Goal: Task Accomplishment & Management: Use online tool/utility

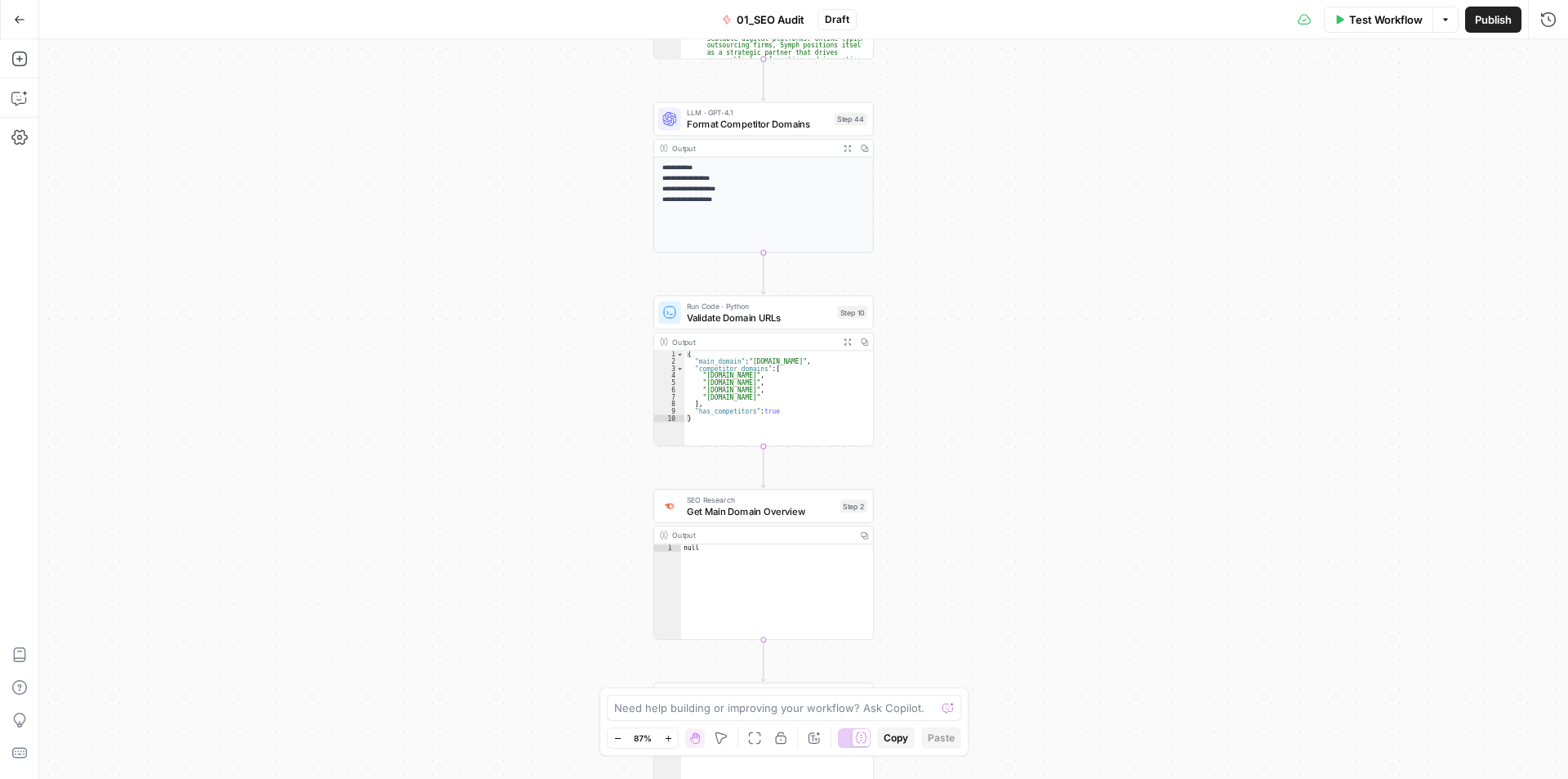
drag, startPoint x: 942, startPoint y: 326, endPoint x: 949, endPoint y: 338, distance: 13.9
click at [948, 366] on div "true false Workflow Set Inputs Inputs Workflow Get Brand Kit Data Step 1 Output…" at bounding box center [803, 408] width 1529 height 739
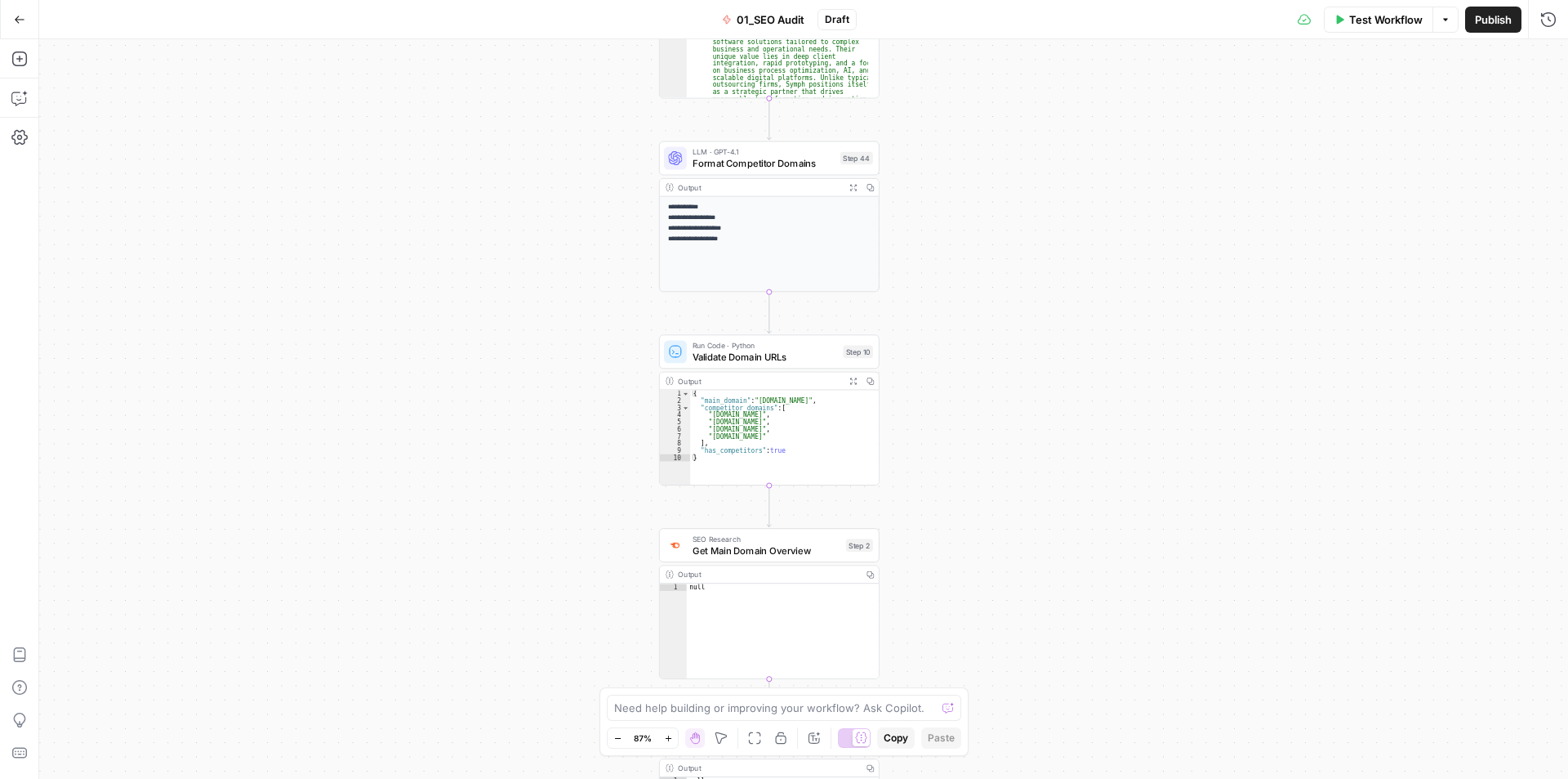
drag, startPoint x: 951, startPoint y: 401, endPoint x: 975, endPoint y: 338, distance: 67.4
click at [959, 415] on div "true false Workflow Set Inputs Inputs Workflow Get Brand Kit Data Step 1 Output…" at bounding box center [803, 408] width 1529 height 739
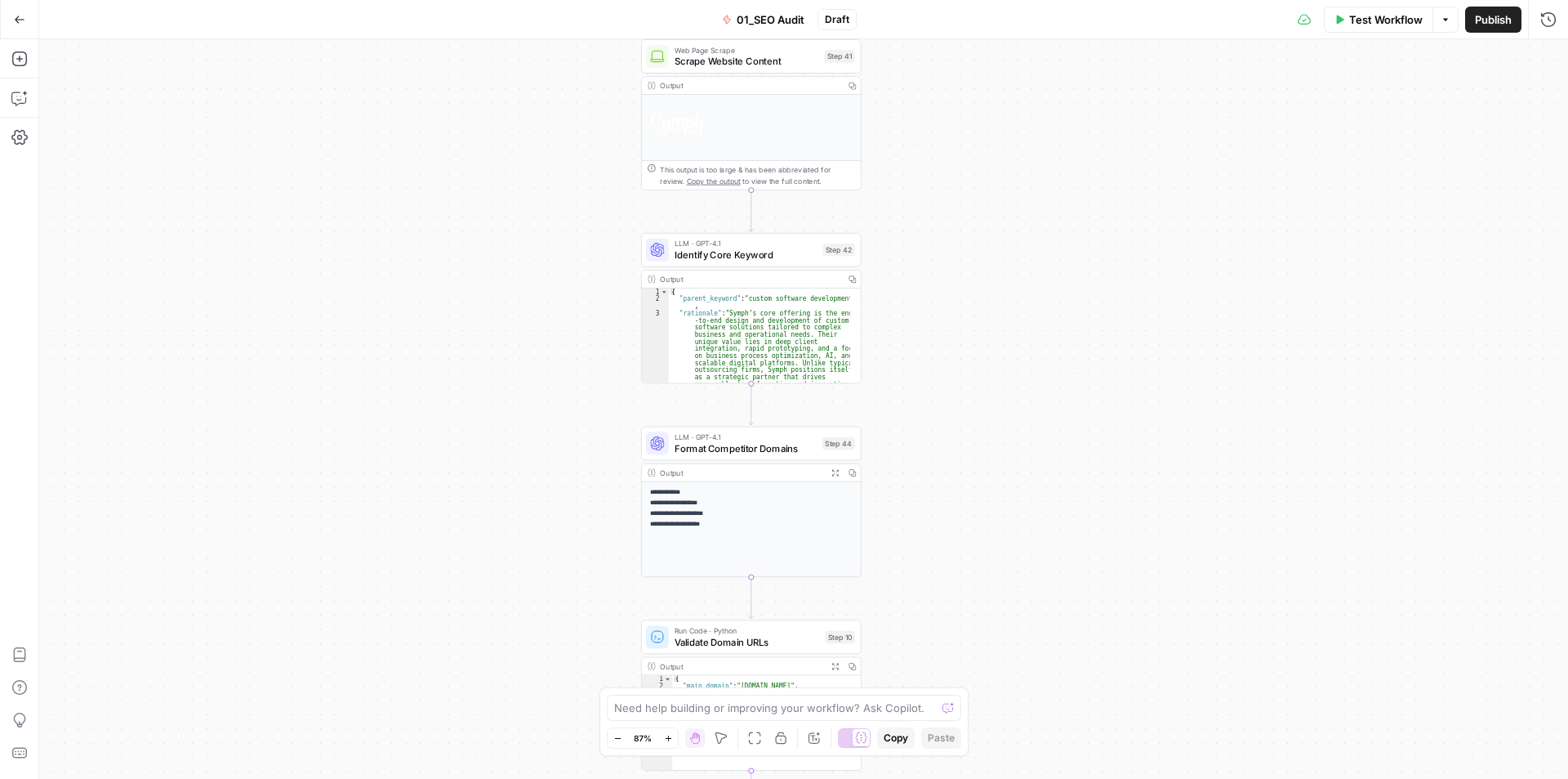
click at [965, 539] on div "true false Workflow Set Inputs Inputs Workflow Get Brand Kit Data Step 1 Output…" at bounding box center [803, 408] width 1529 height 739
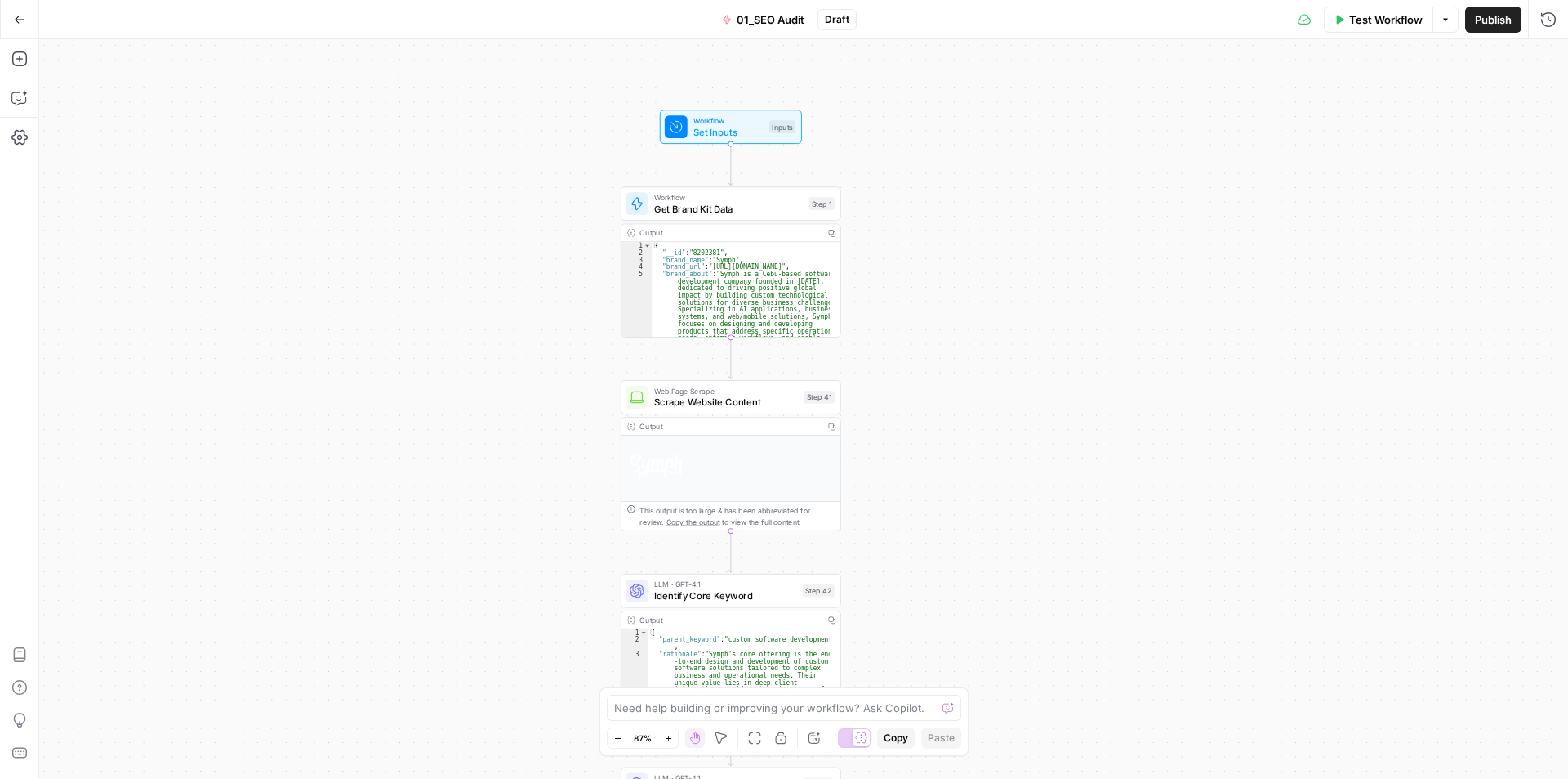
drag, startPoint x: 963, startPoint y: 260, endPoint x: 959, endPoint y: 376, distance: 116.1
click at [958, 451] on div "true false Workflow Set Inputs Inputs Workflow Get Brand Kit Data Step 1 Output…" at bounding box center [803, 408] width 1529 height 739
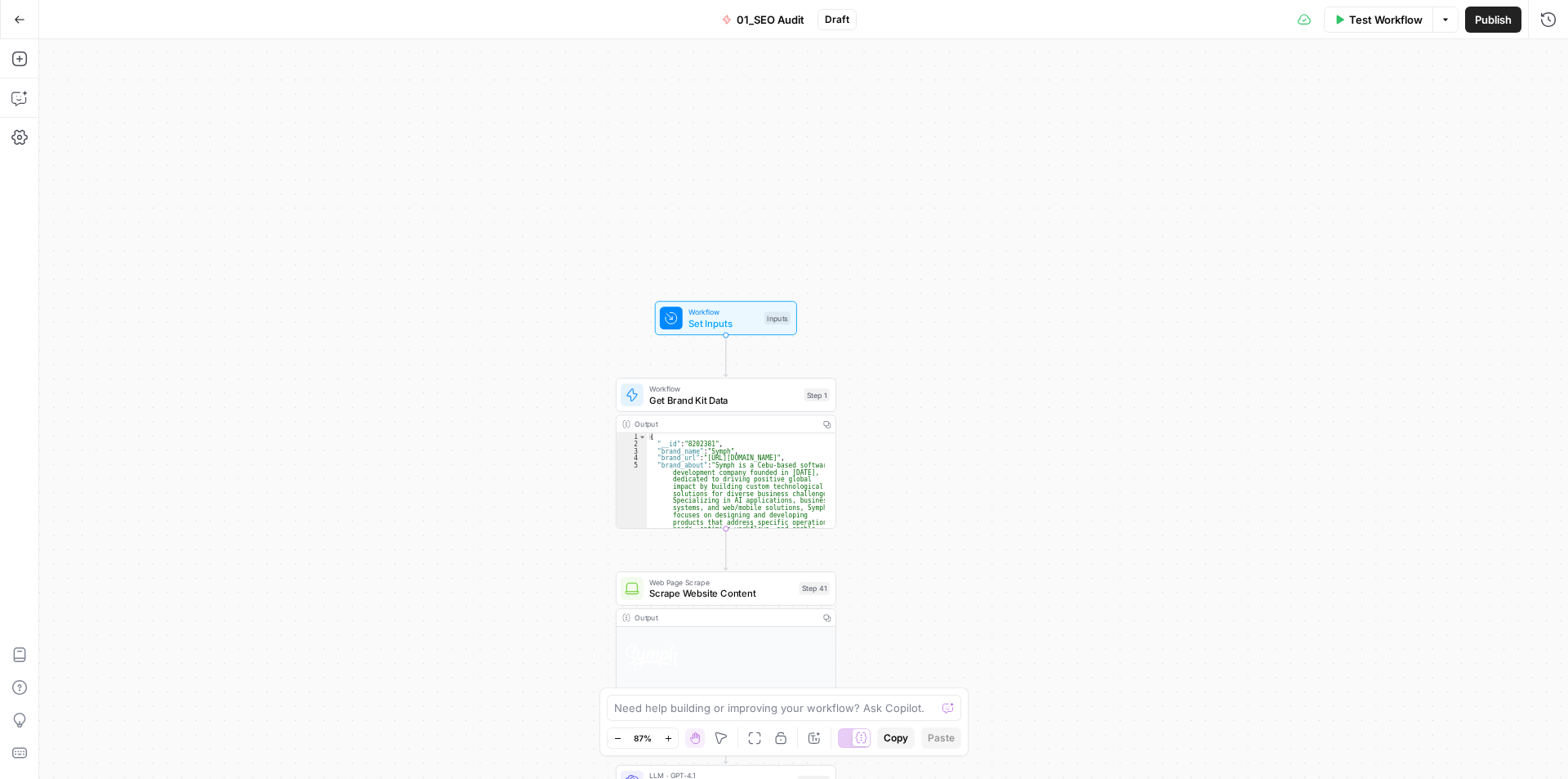
drag, startPoint x: 945, startPoint y: 442, endPoint x: 909, endPoint y: 86, distance: 357.8
click at [900, 101] on div "true false Workflow Set Inputs Inputs Workflow Get Brand Kit Data Step 1 Output…" at bounding box center [803, 408] width 1529 height 739
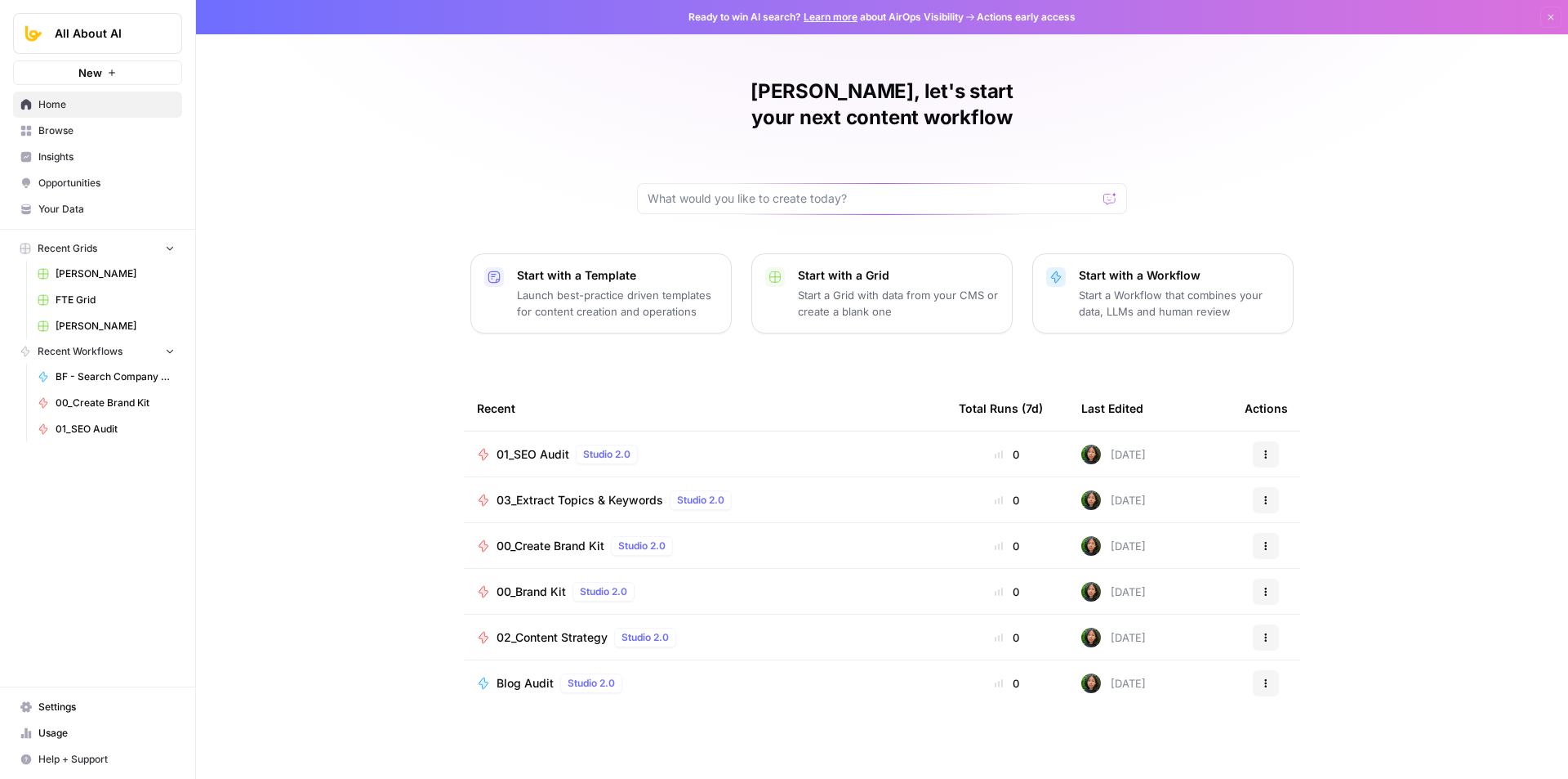
click at [107, 207] on span "Your Data" at bounding box center [106, 209] width 136 height 15
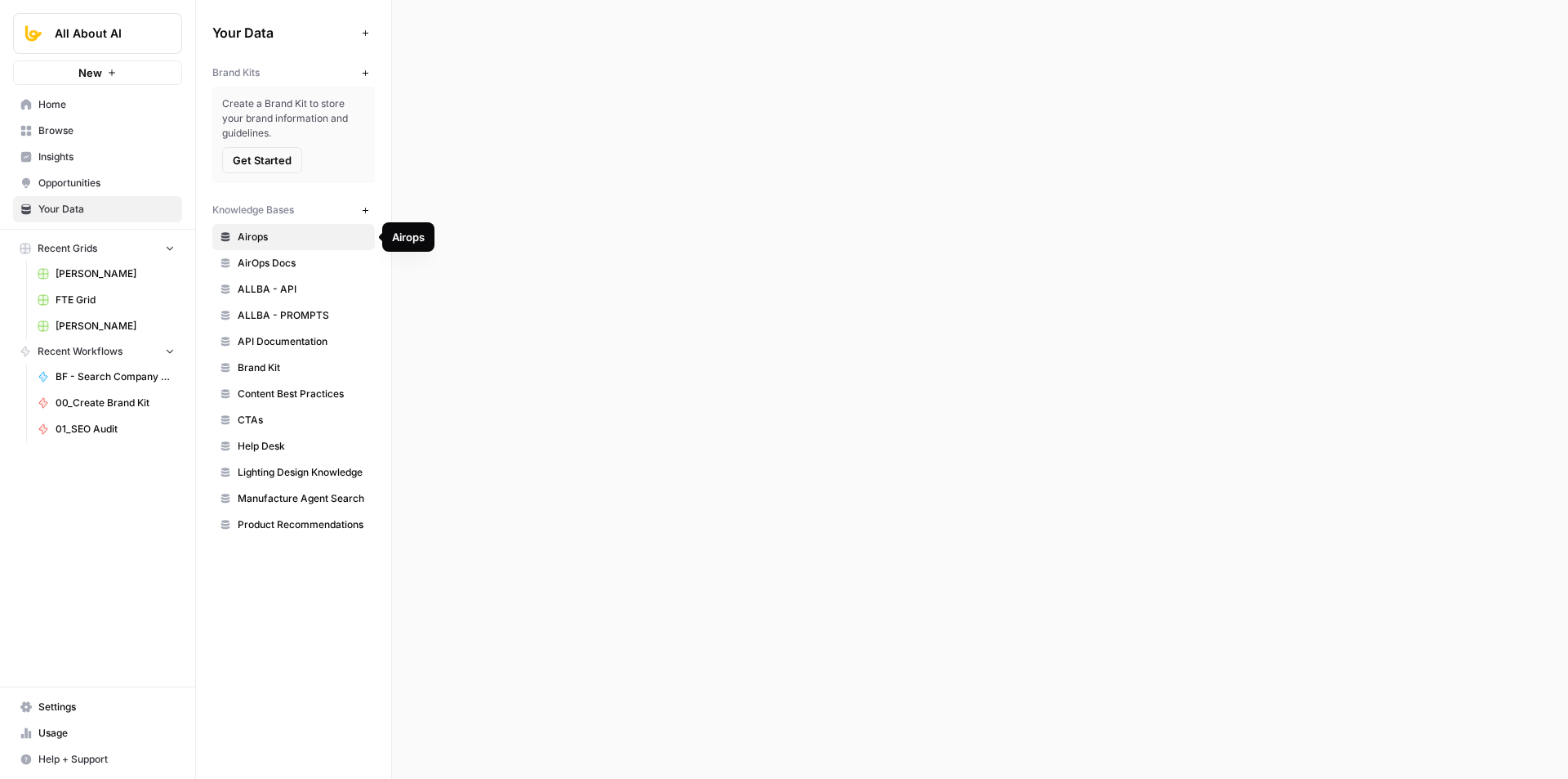
click at [291, 230] on span "Airops" at bounding box center [303, 236] width 130 height 15
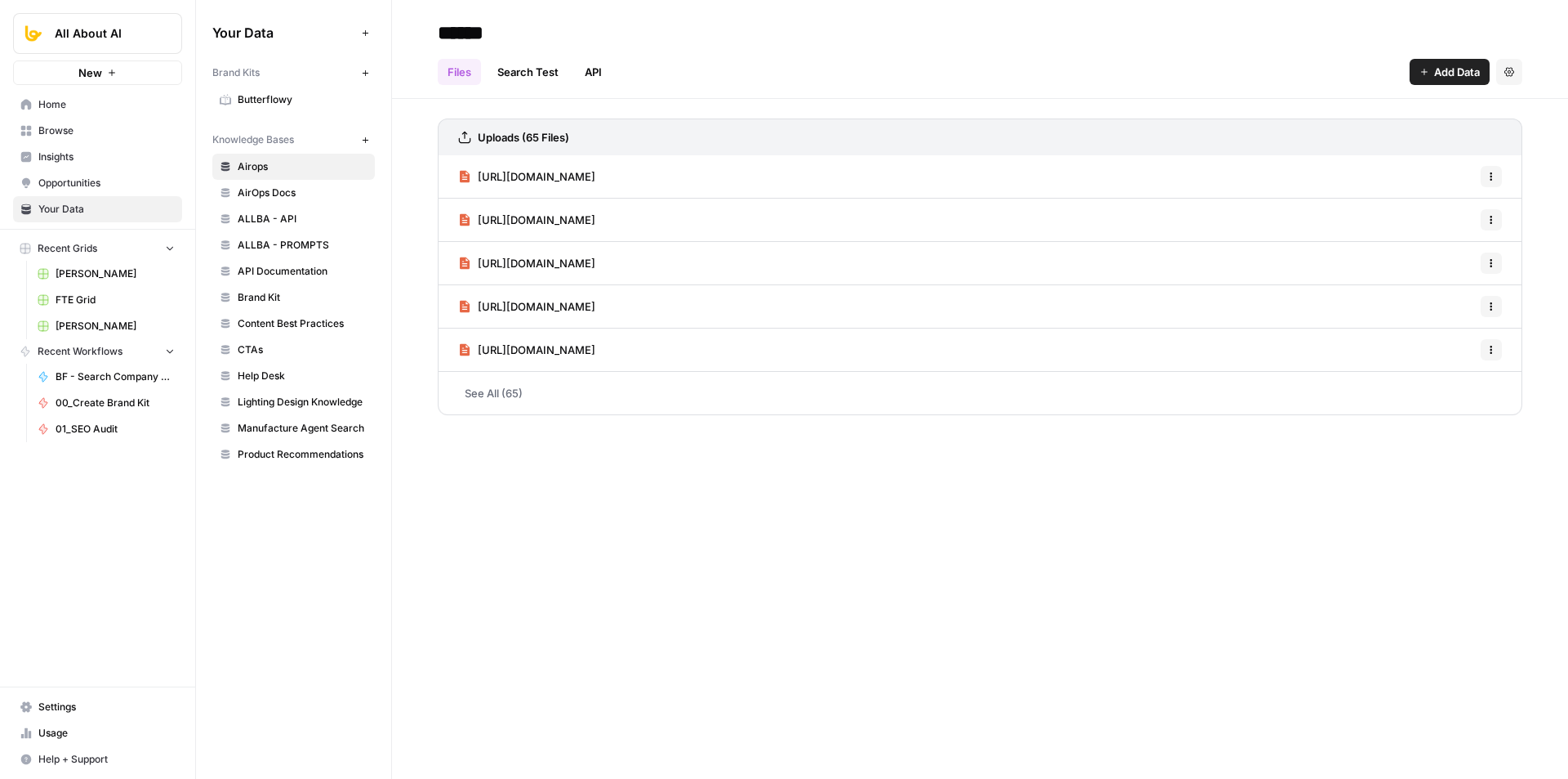
click at [596, 349] on span "https://docs.airops.com/docs/zapier" at bounding box center [536, 350] width 118 height 16
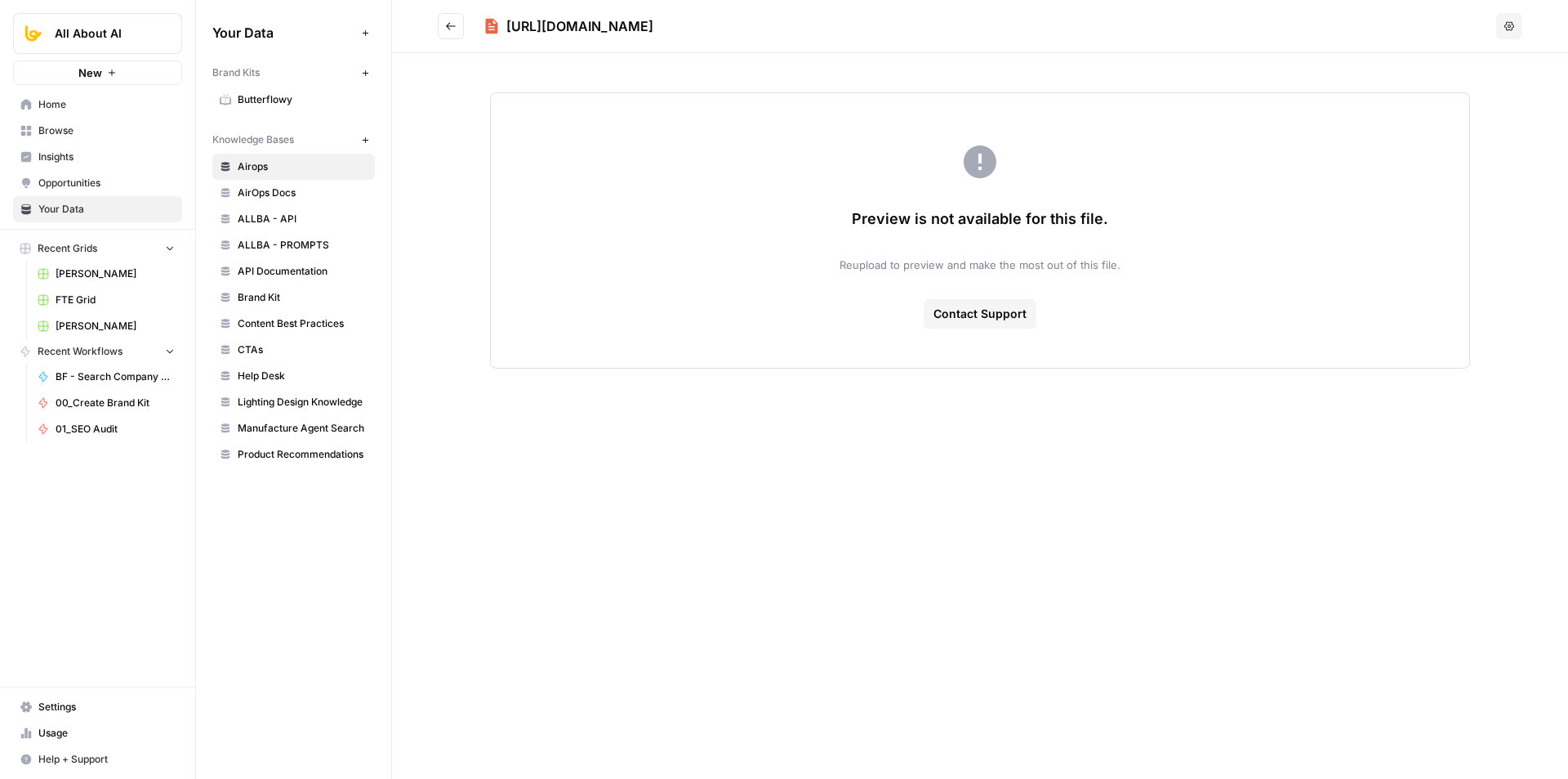
click at [447, 33] on button "Go back" at bounding box center [451, 27] width 27 height 27
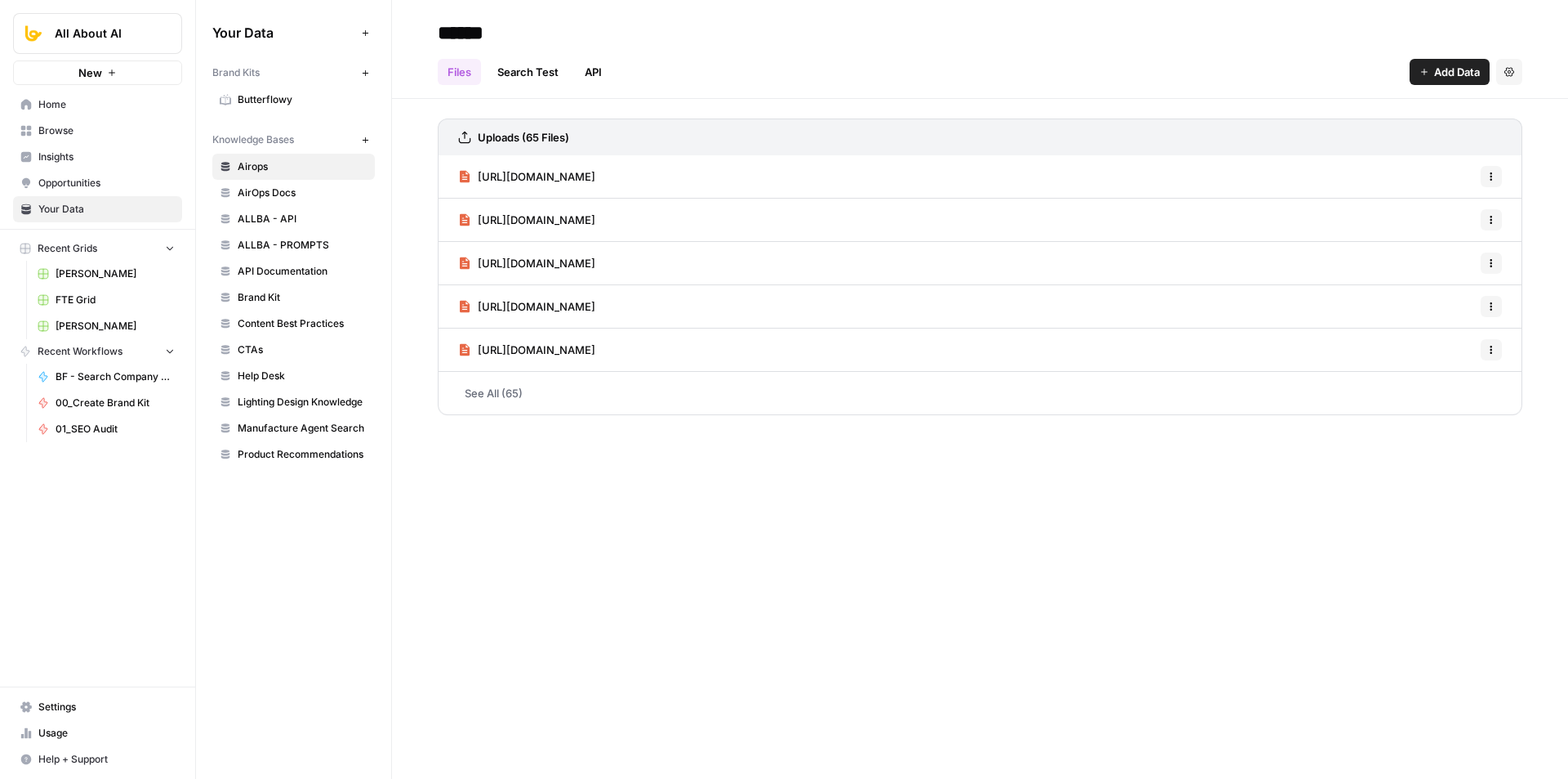
click at [504, 397] on link "See All (65)" at bounding box center [980, 393] width 1085 height 42
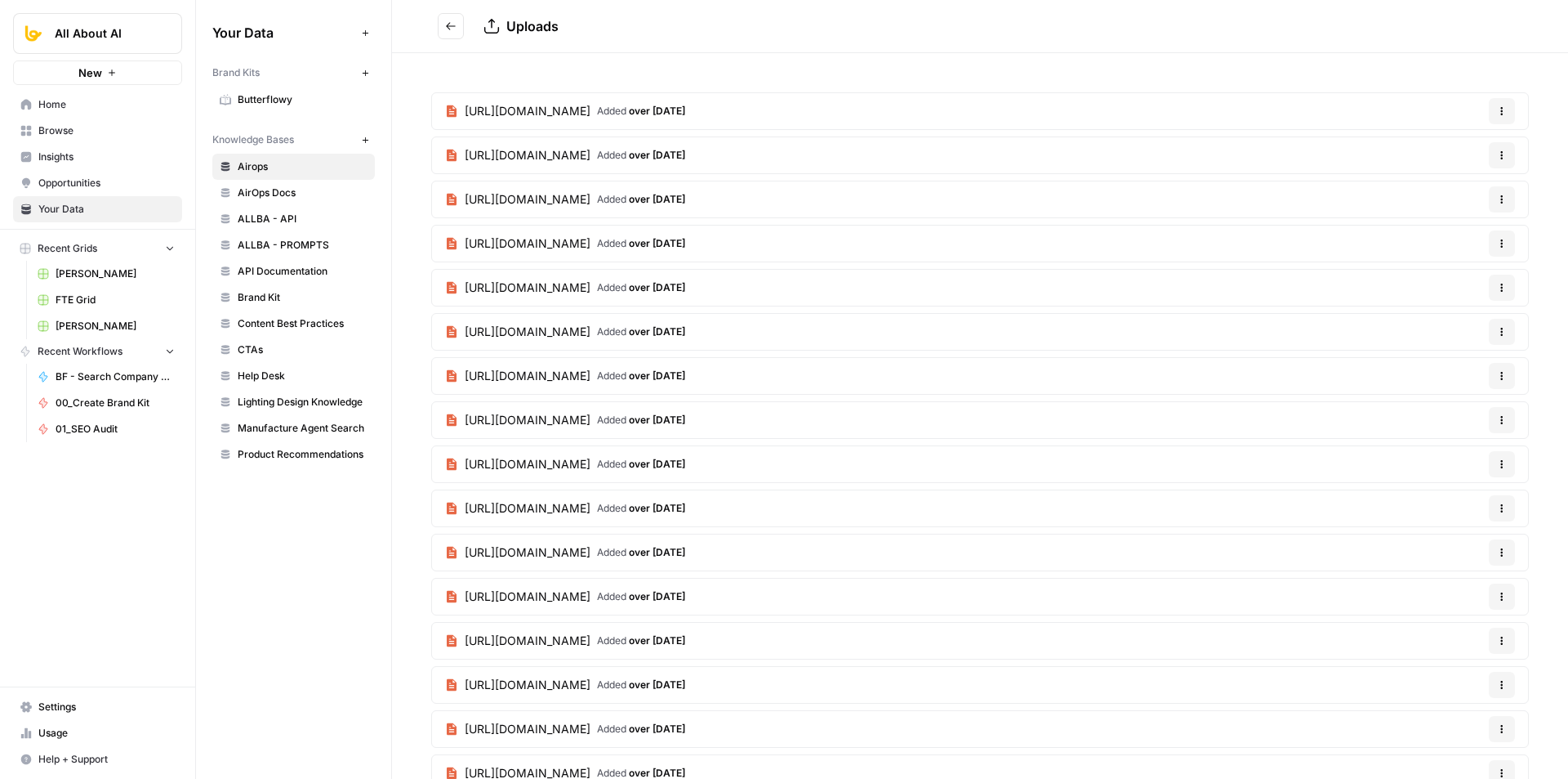
click at [459, 27] on button "Go back" at bounding box center [451, 27] width 27 height 27
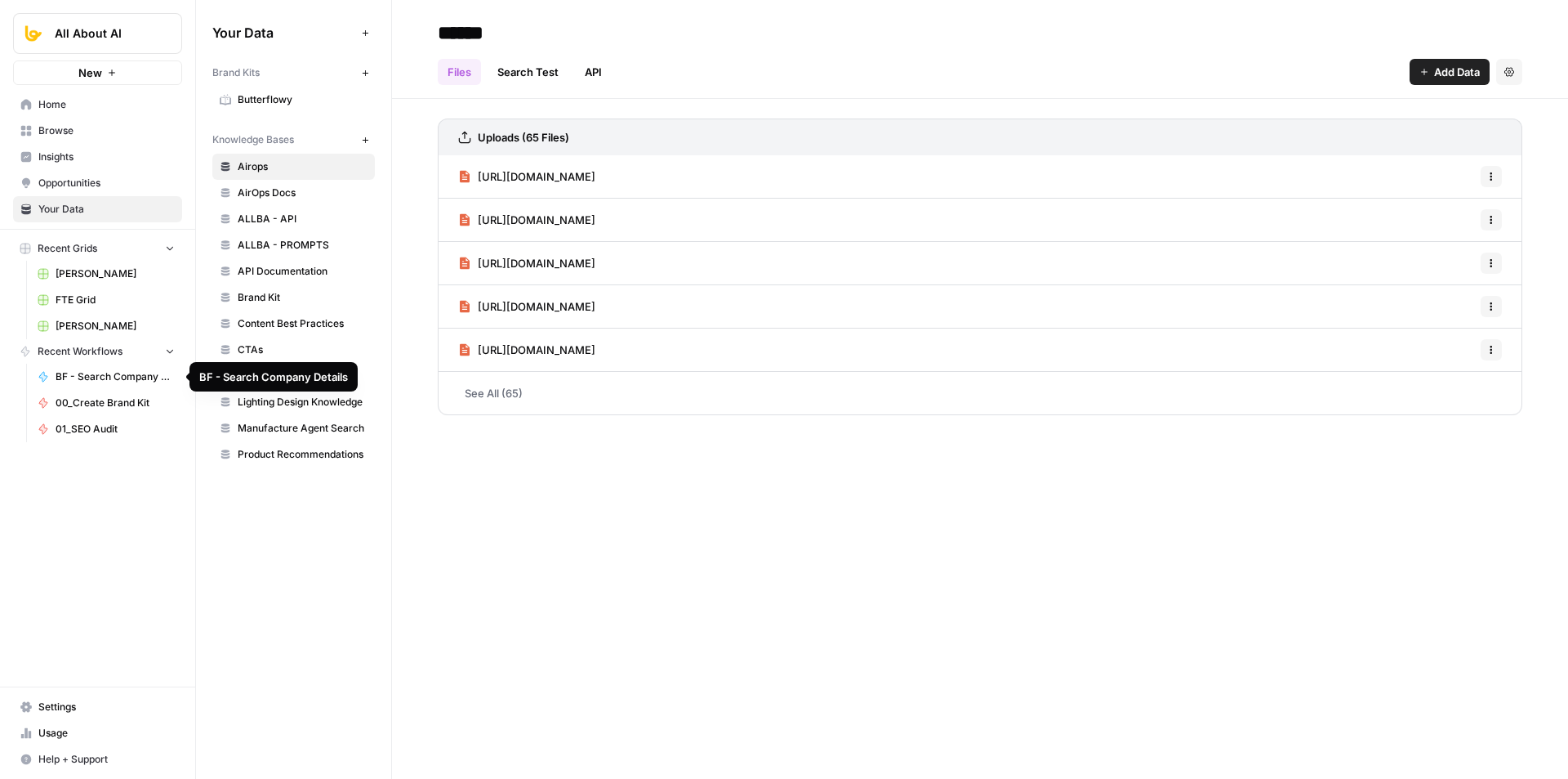
click at [109, 373] on span "BF - Search Company Details" at bounding box center [115, 376] width 119 height 15
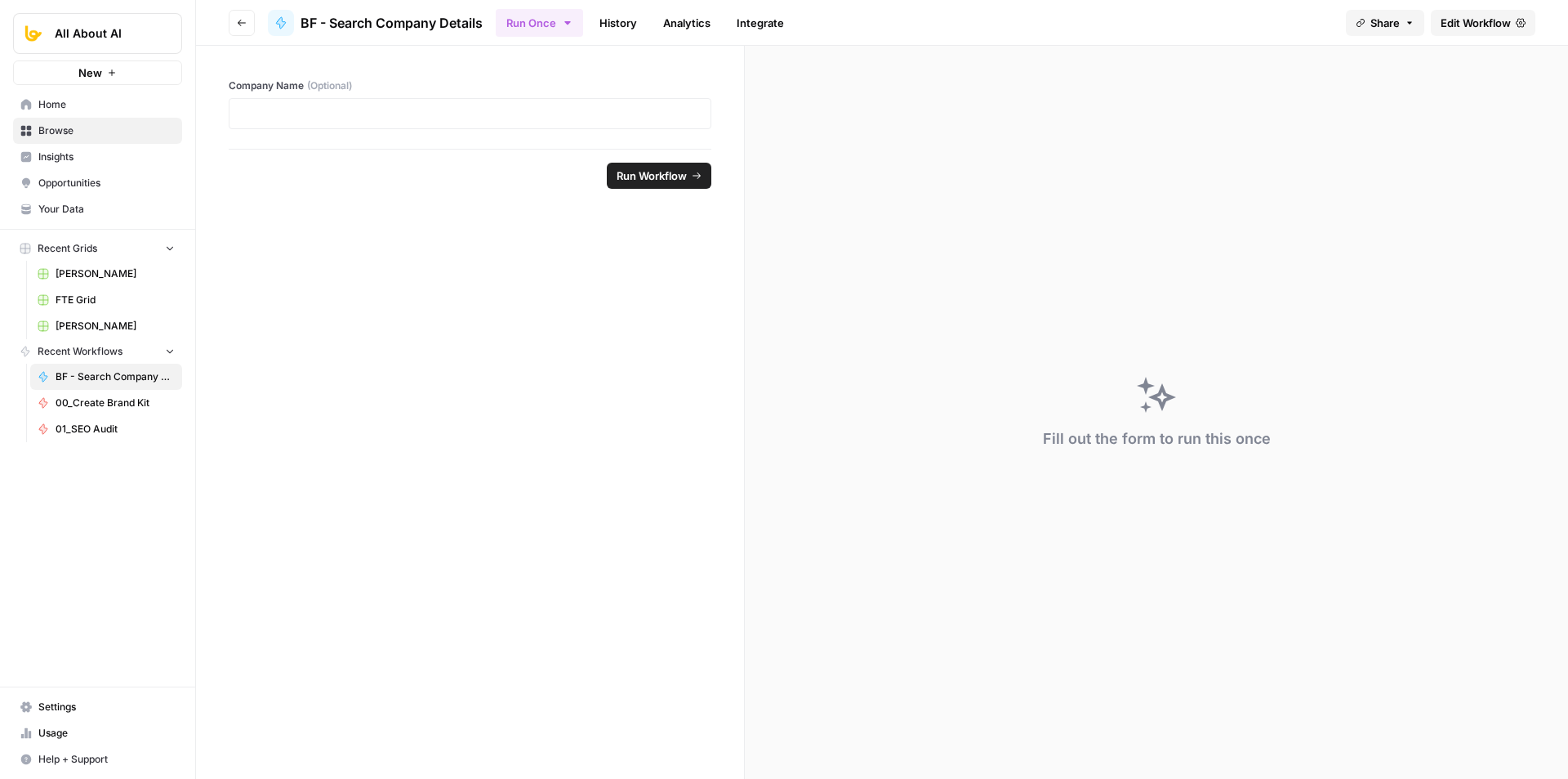
click at [1458, 22] on span "Edit Workflow" at bounding box center [1475, 23] width 70 height 16
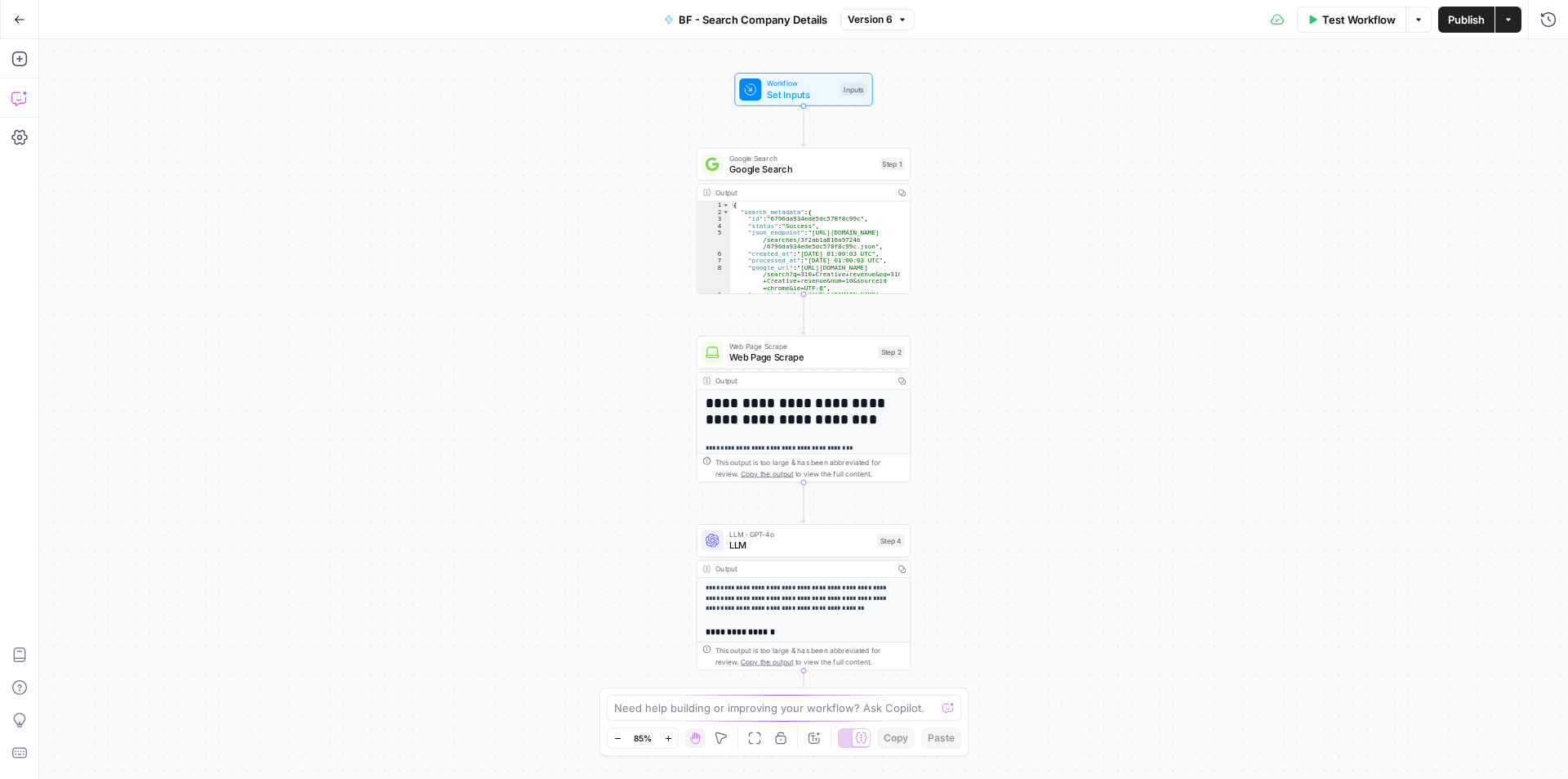
click at [9, 94] on button "Copilot" at bounding box center [19, 98] width 27 height 27
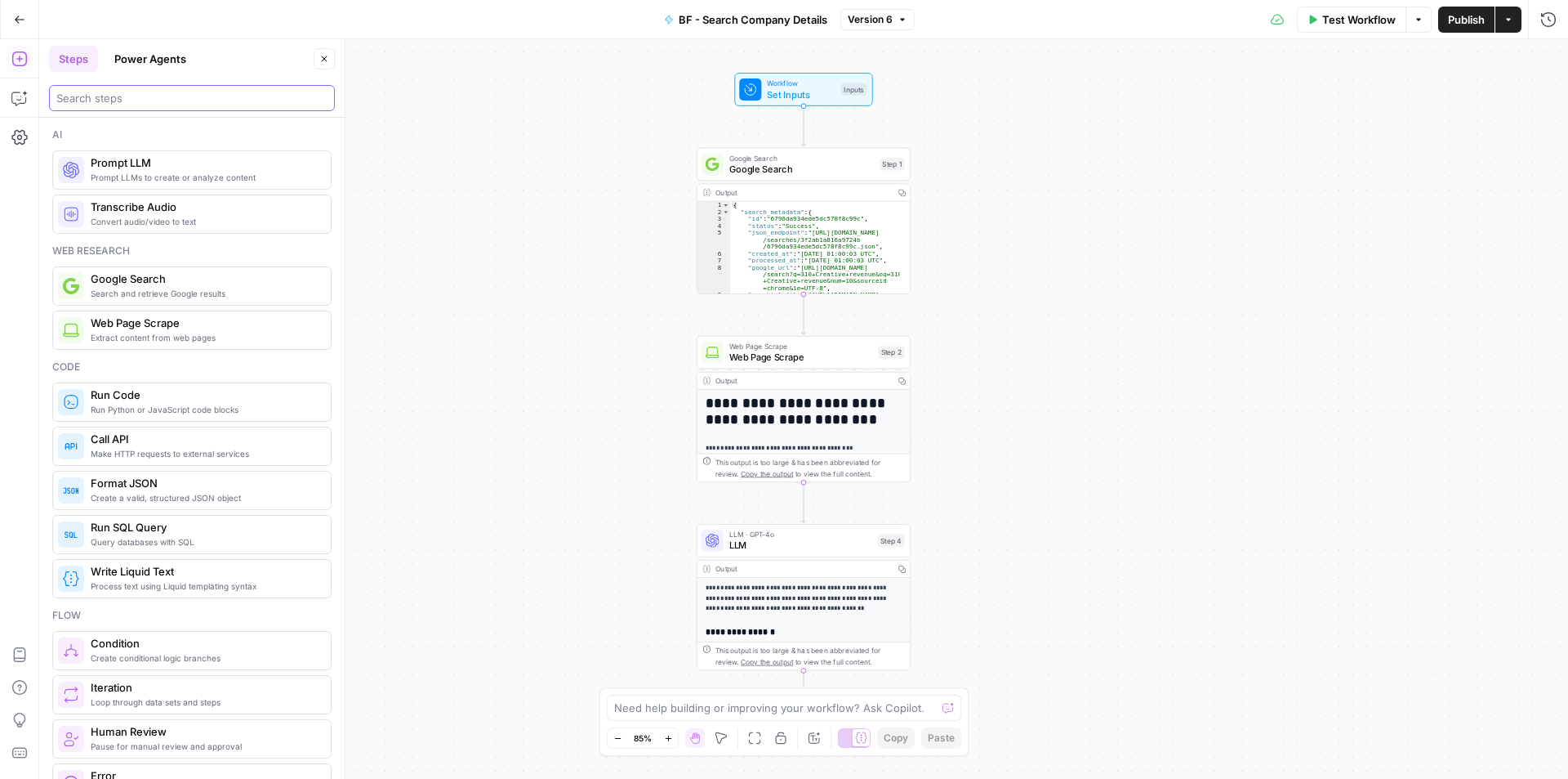
click at [104, 93] on input "search" at bounding box center [192, 98] width 271 height 16
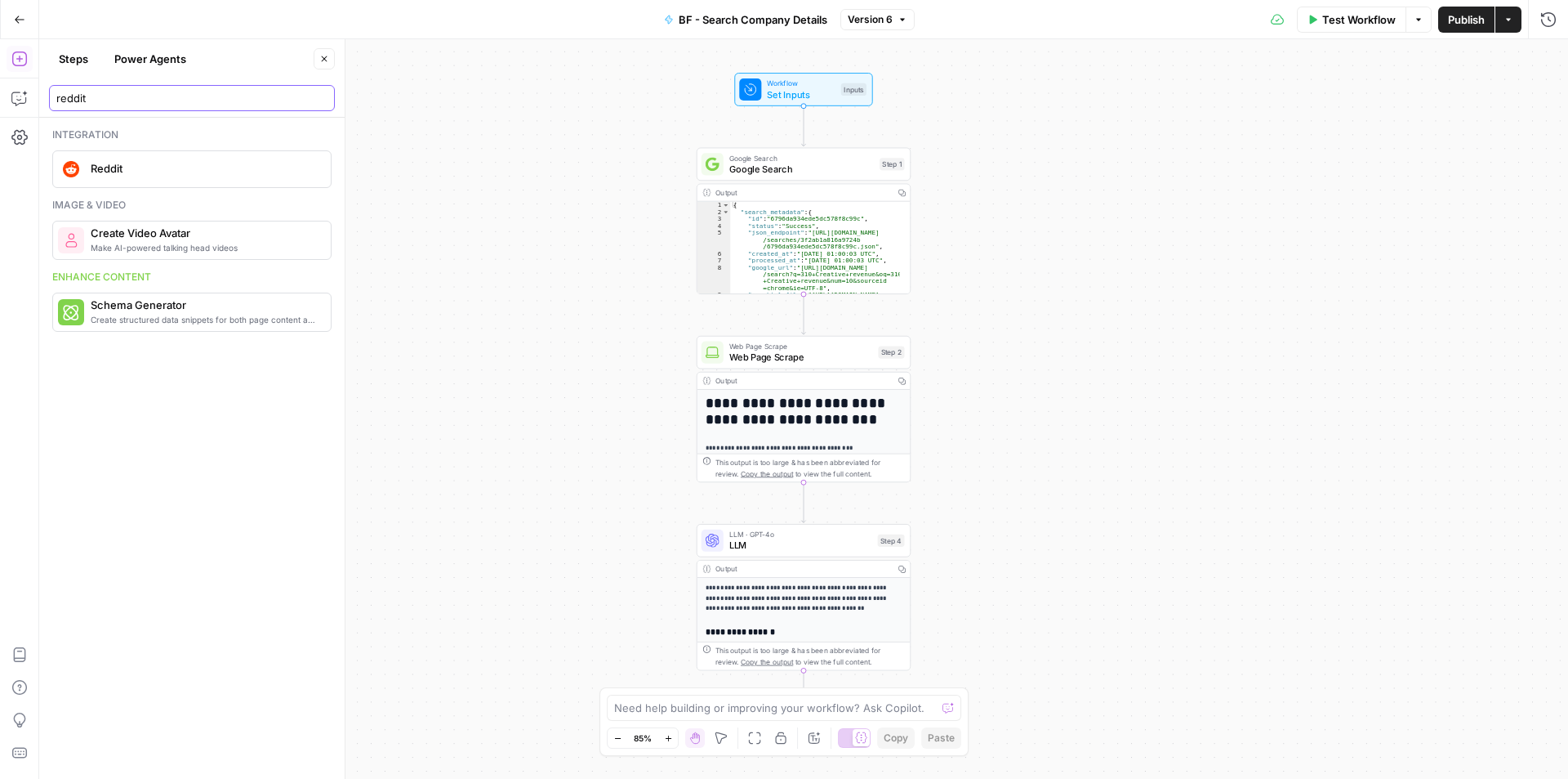
type input "reddit"
click at [866, 25] on span "Version 6" at bounding box center [870, 19] width 45 height 15
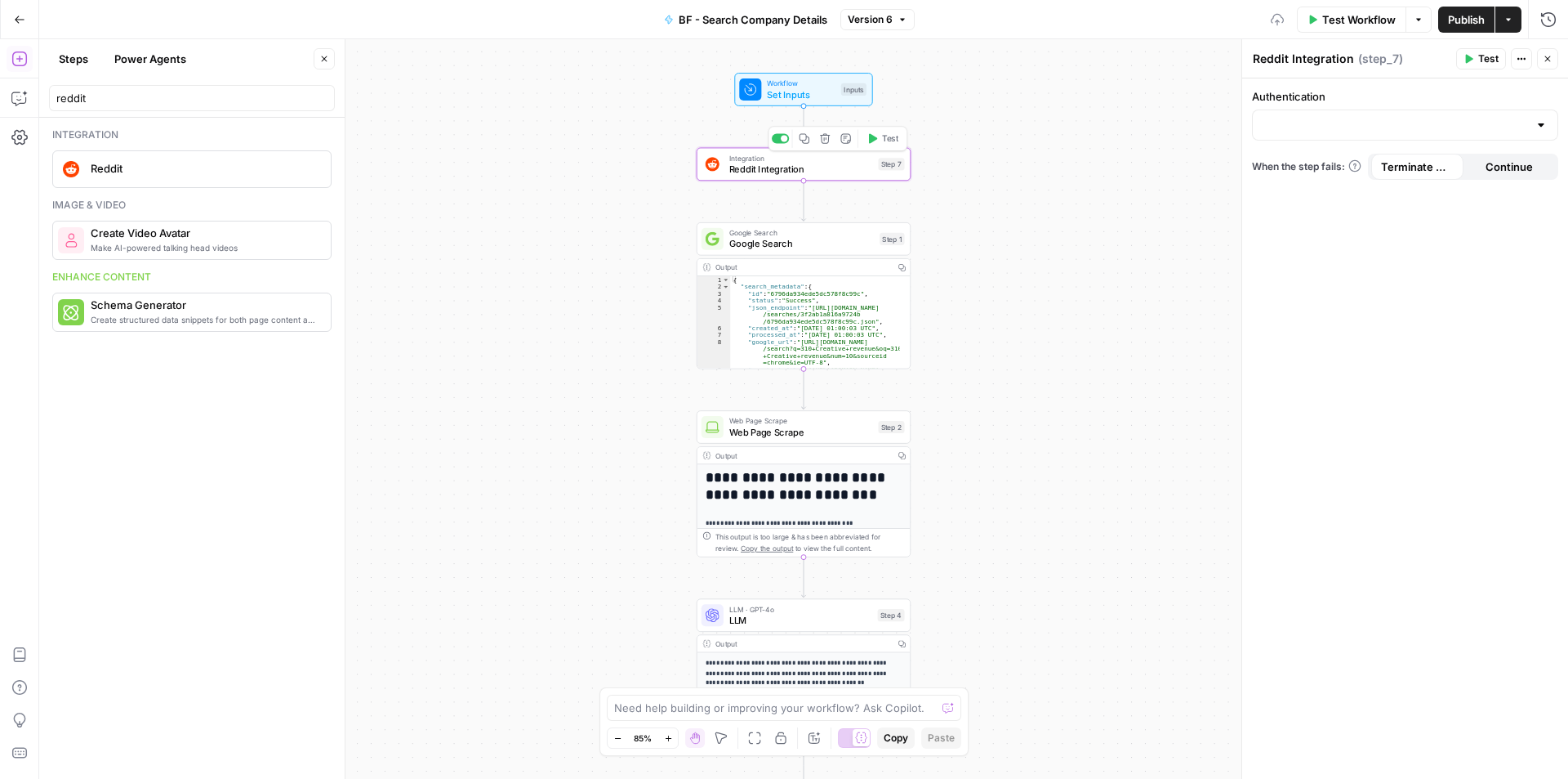
click at [547, 258] on div "**********" at bounding box center [803, 408] width 1529 height 739
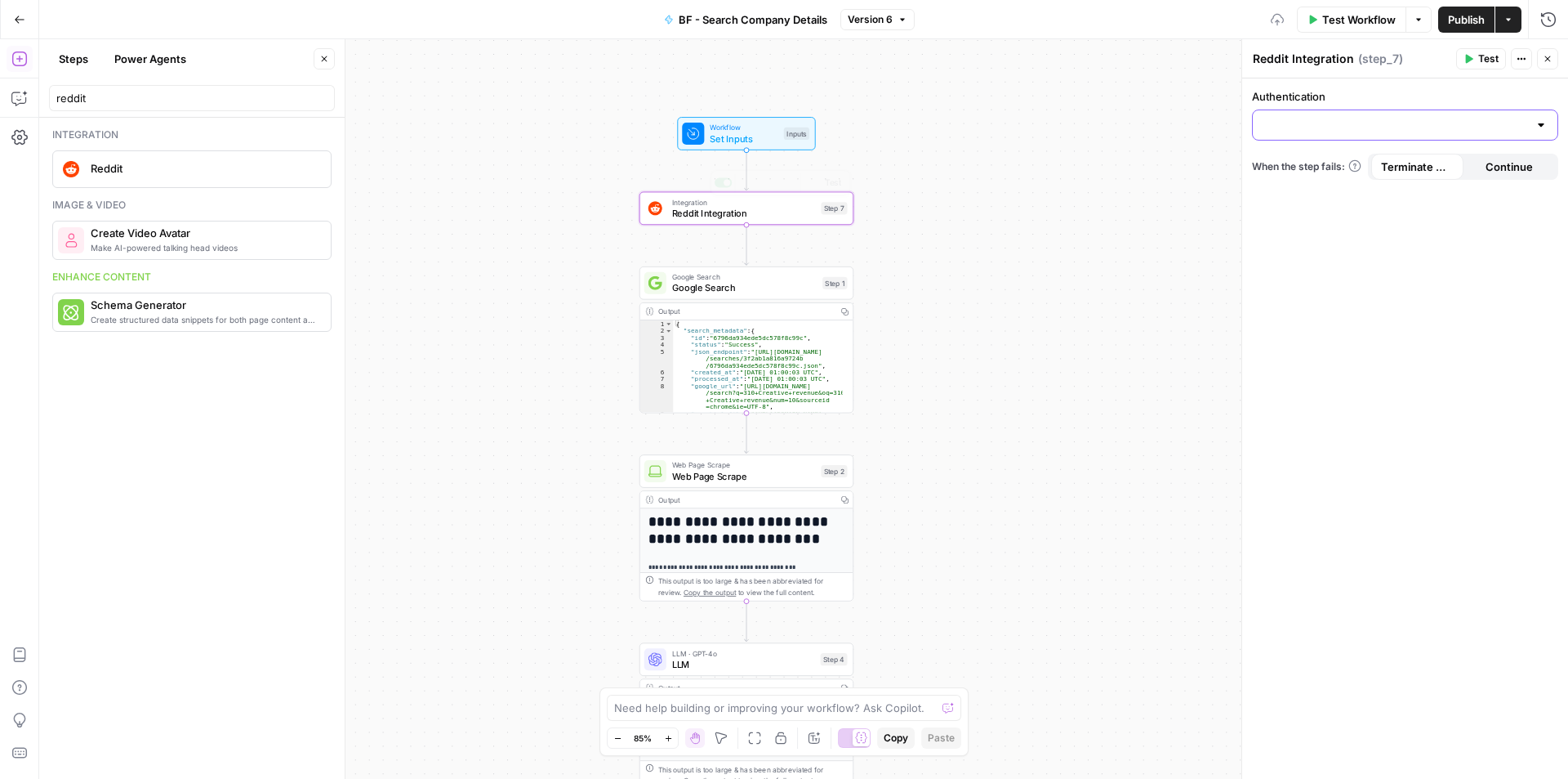
click at [1269, 133] on input "Authentication" at bounding box center [1395, 125] width 265 height 16
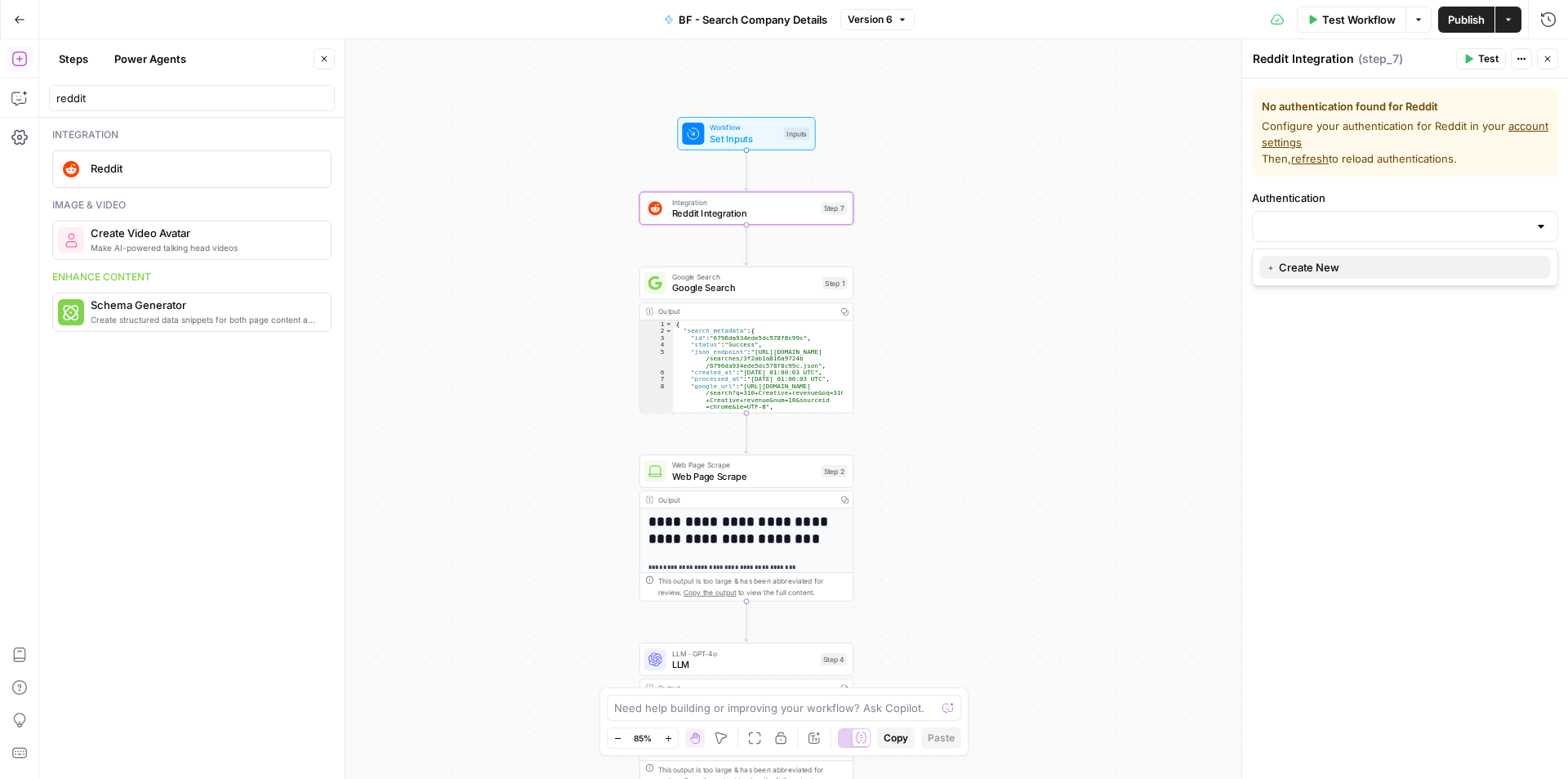
click at [1312, 266] on span "﹢ Create New" at bounding box center [1402, 267] width 272 height 16
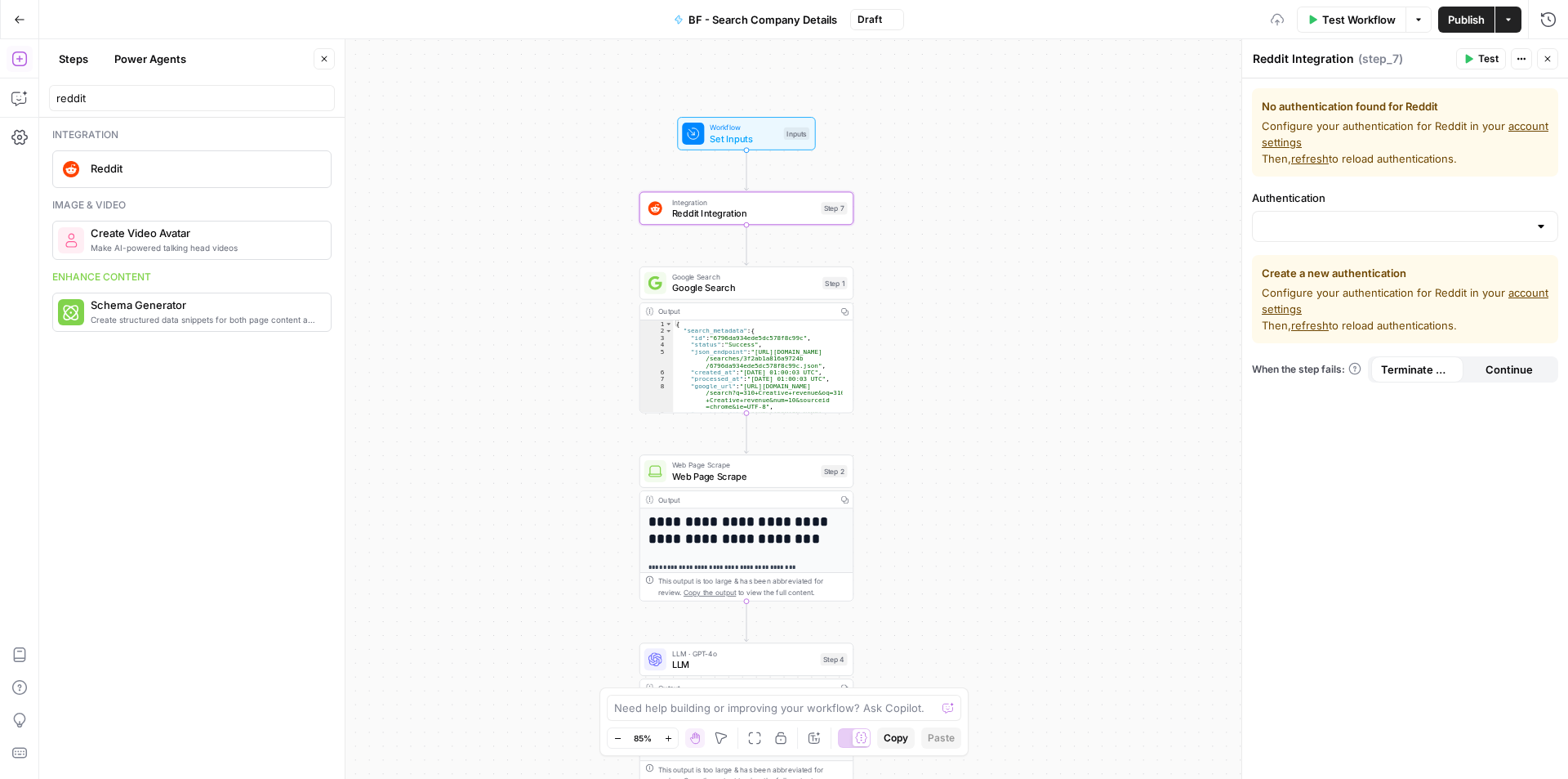
click at [976, 161] on div "**********" at bounding box center [803, 408] width 1529 height 739
click at [791, 214] on span "Reddit Integration" at bounding box center [744, 213] width 143 height 14
click at [188, 171] on span "Reddit" at bounding box center [204, 168] width 227 height 16
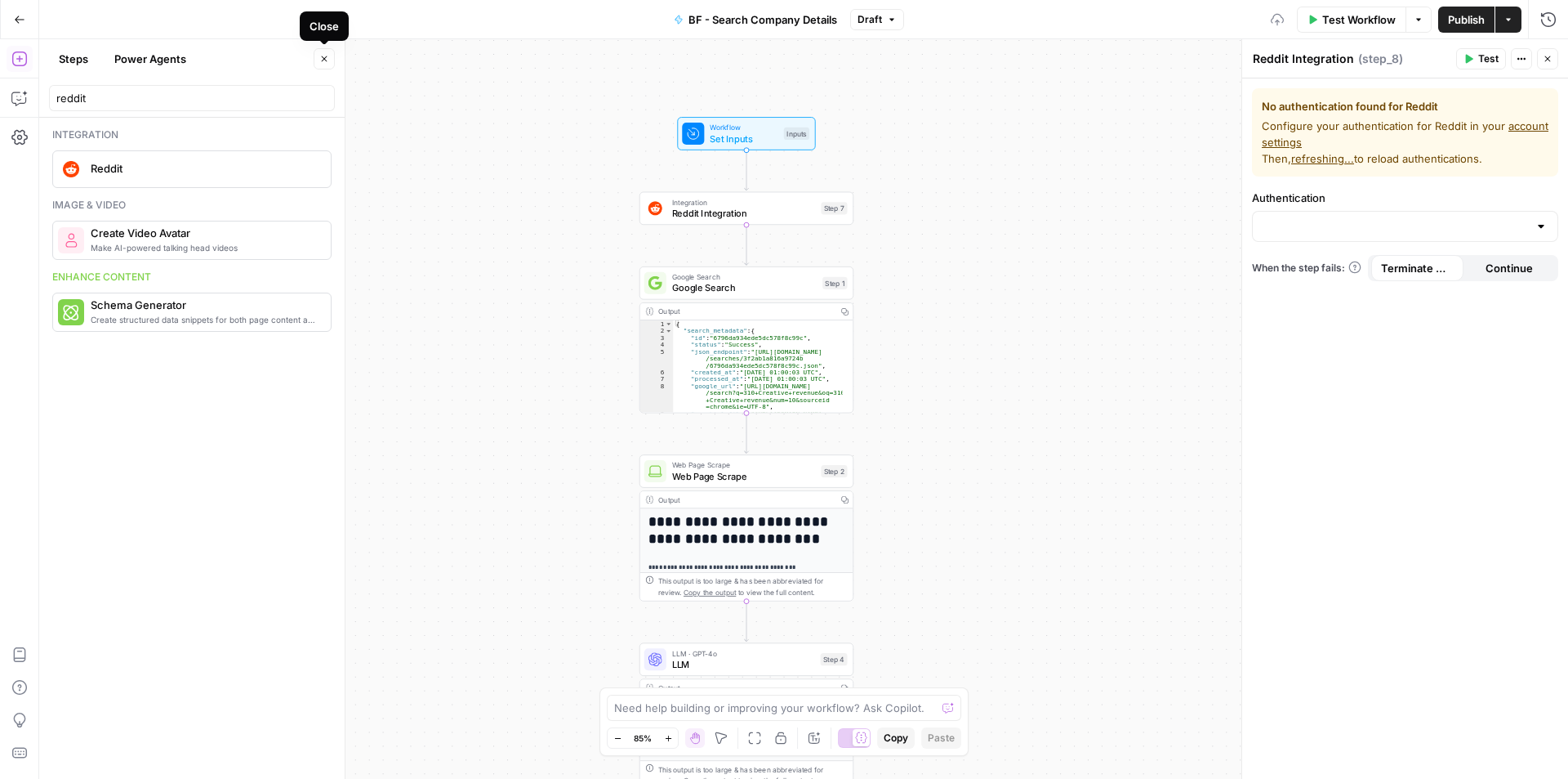
click at [325, 61] on icon "button" at bounding box center [324, 58] width 10 height 10
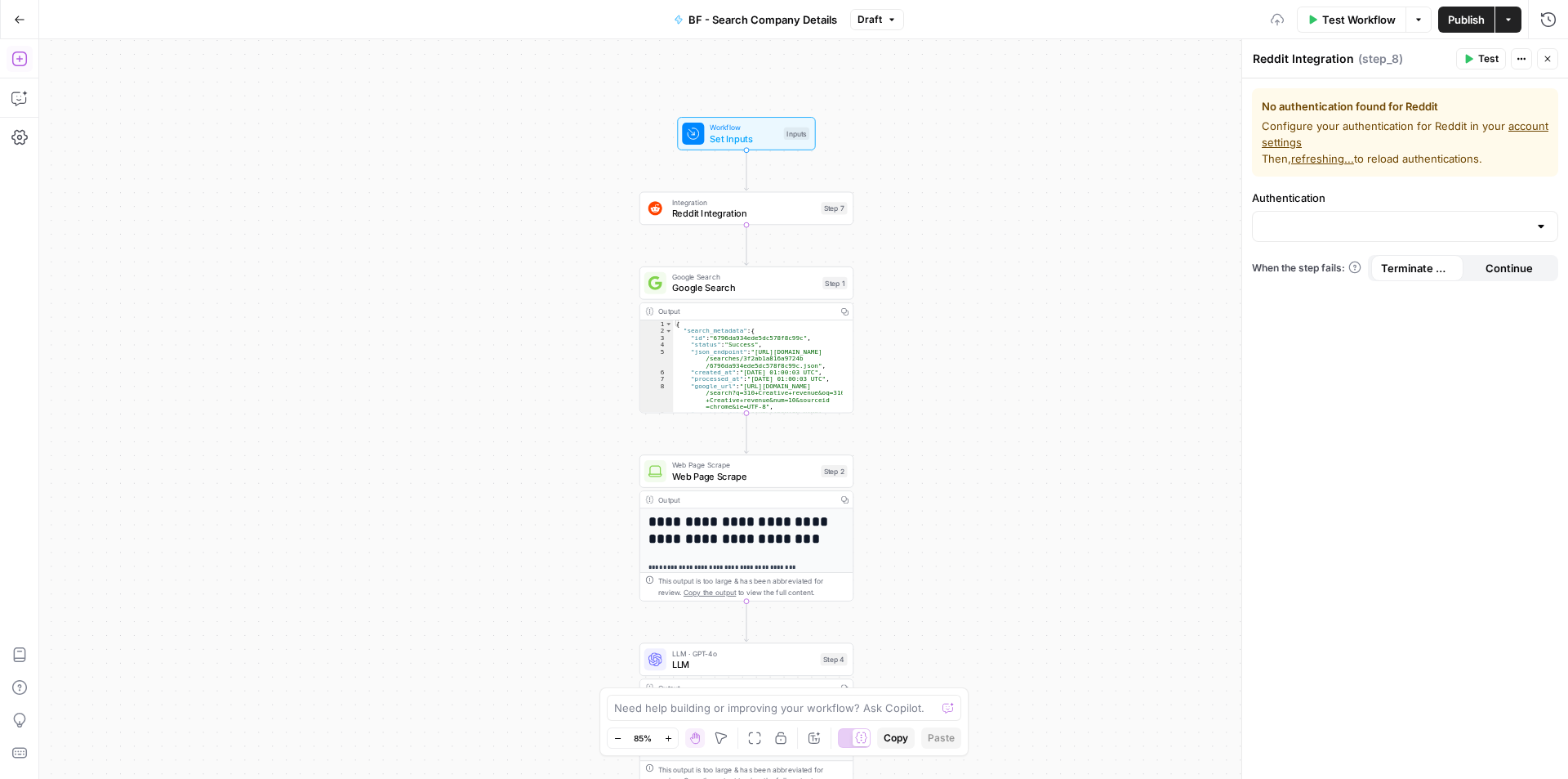
click at [1552, 53] on button "Close" at bounding box center [1548, 58] width 21 height 21
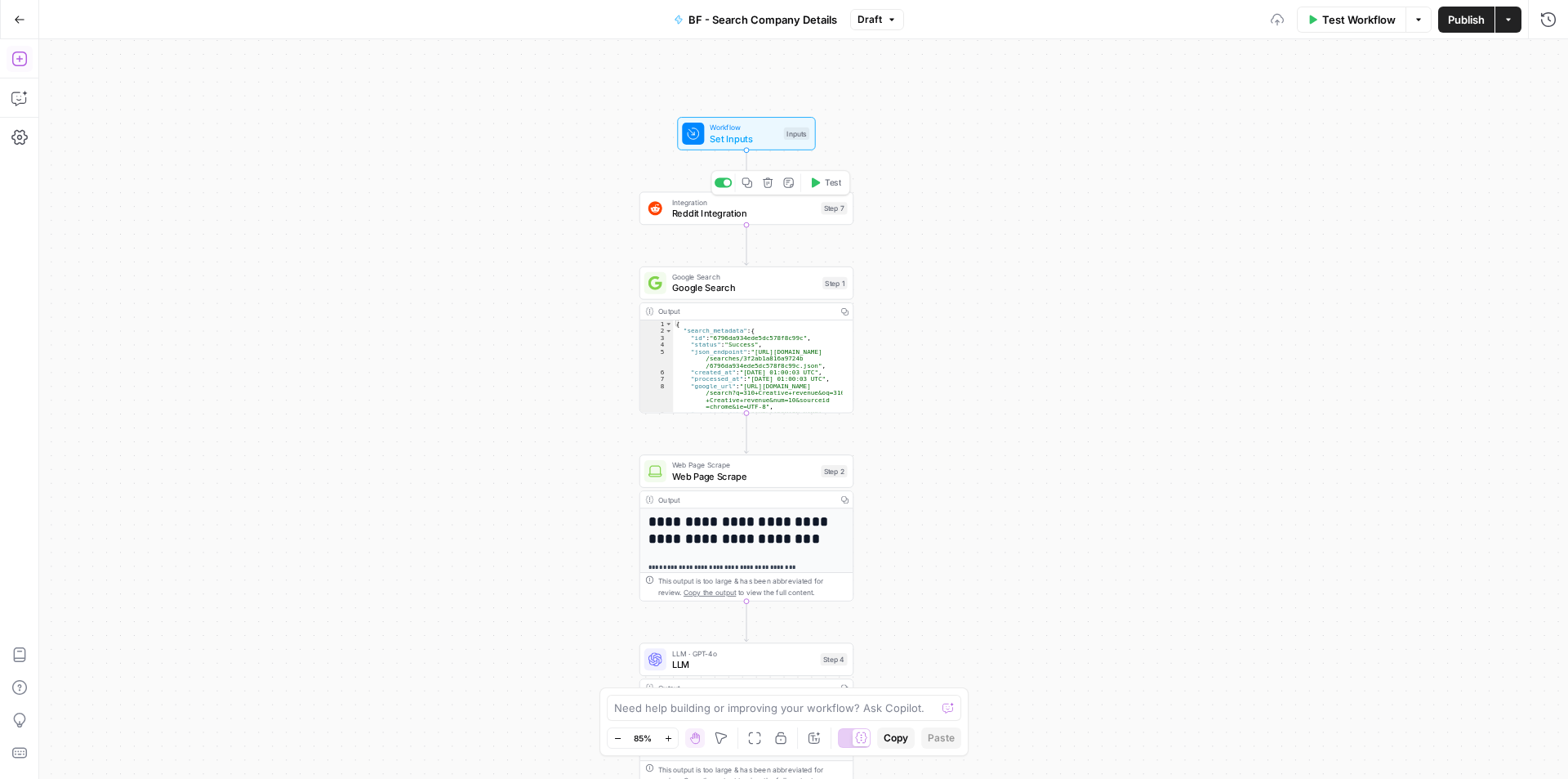
click at [761, 186] on button "Delete step" at bounding box center [768, 183] width 18 height 18
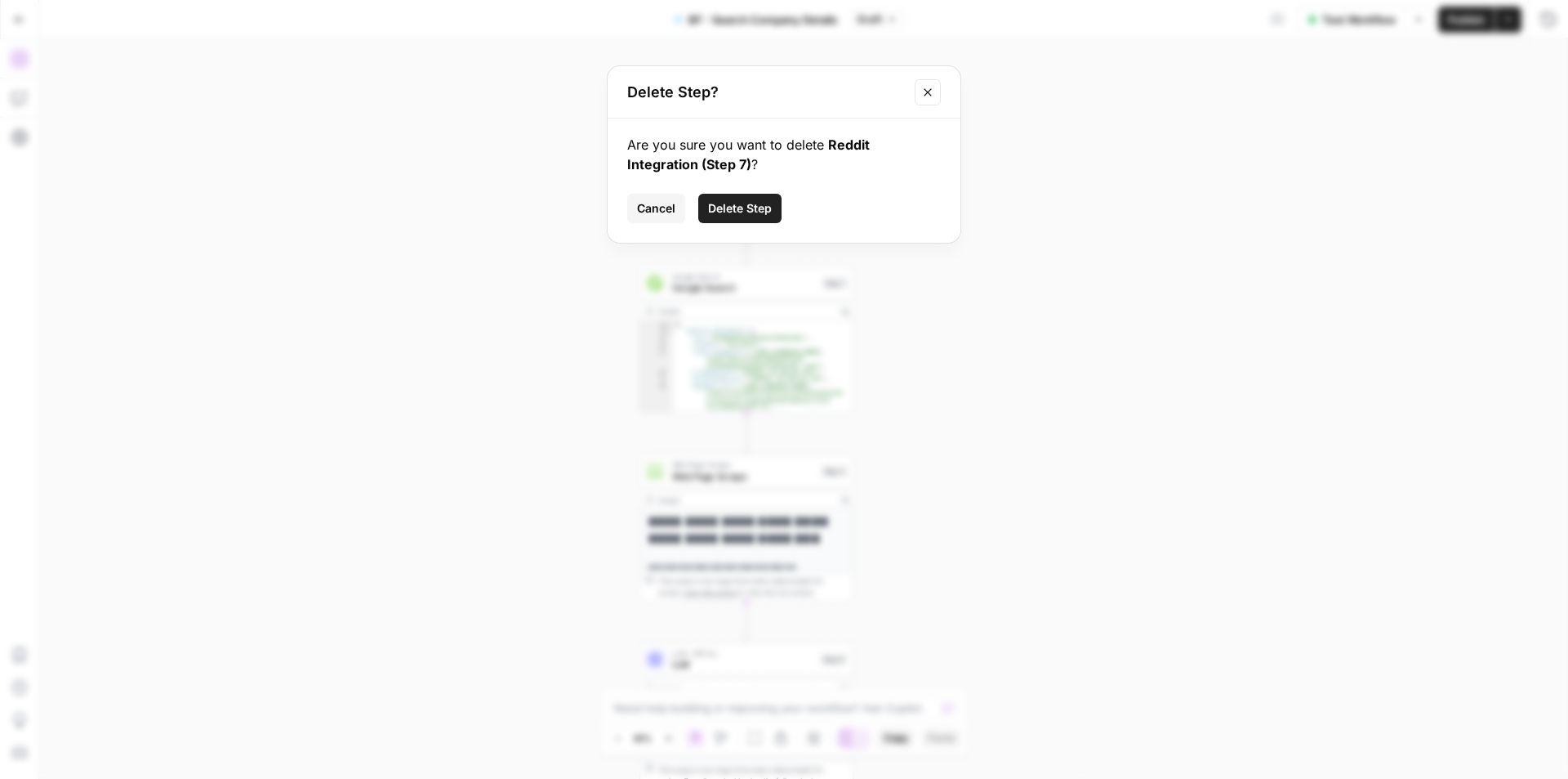
click at [758, 208] on span "Delete Step" at bounding box center [740, 208] width 64 height 16
